Goal: Task Accomplishment & Management: Manage account settings

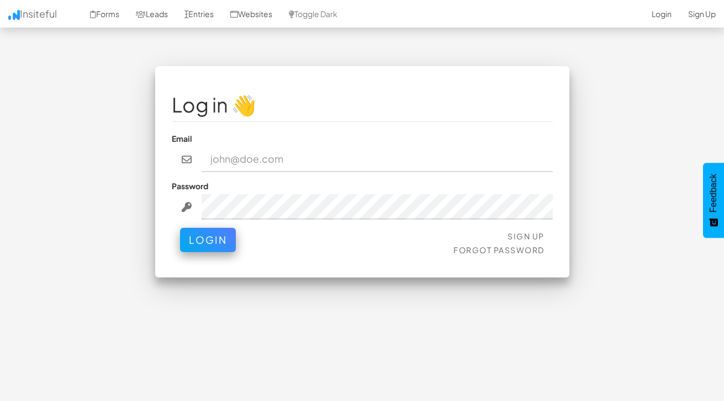
click at [294, 155] on input "email" at bounding box center [377, 159] width 351 height 25
click at [481, 248] on link "Forgot Password" at bounding box center [498, 250] width 91 height 10
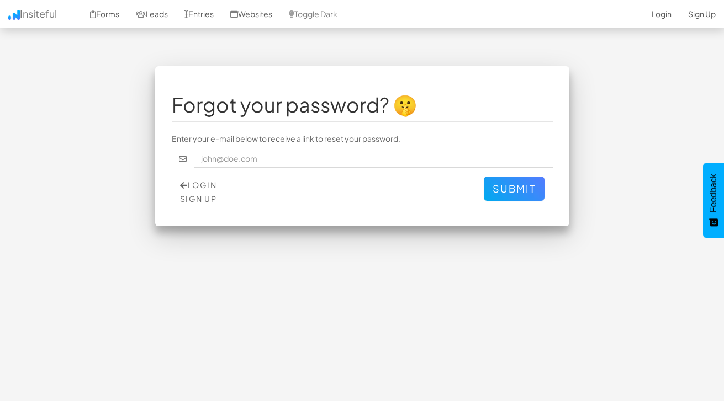
click at [240, 161] on input "text" at bounding box center [373, 159] width 358 height 19
type input "mpetriella@ignitexds.com"
click at [522, 188] on button "Submit" at bounding box center [514, 189] width 61 height 24
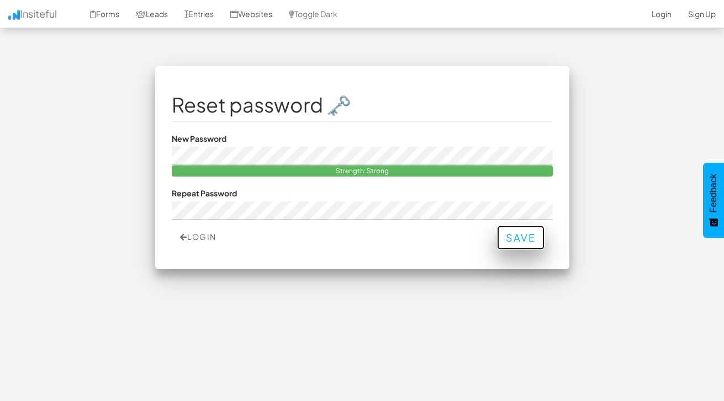
click at [516, 247] on button "Save" at bounding box center [520, 238] width 47 height 24
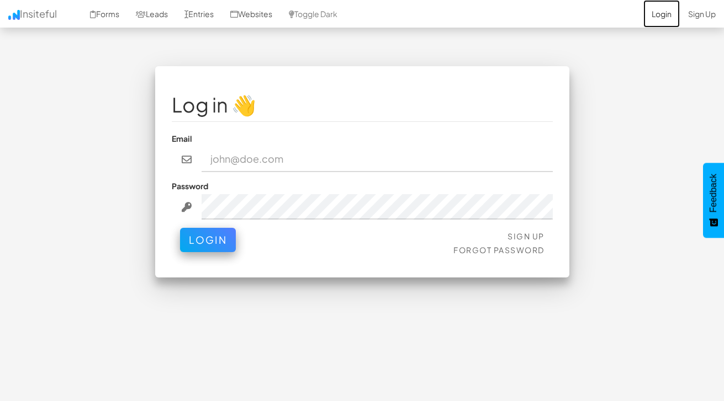
click at [659, 15] on link "Login" at bounding box center [661, 14] width 36 height 28
